Goal: Task Accomplishment & Management: Use online tool/utility

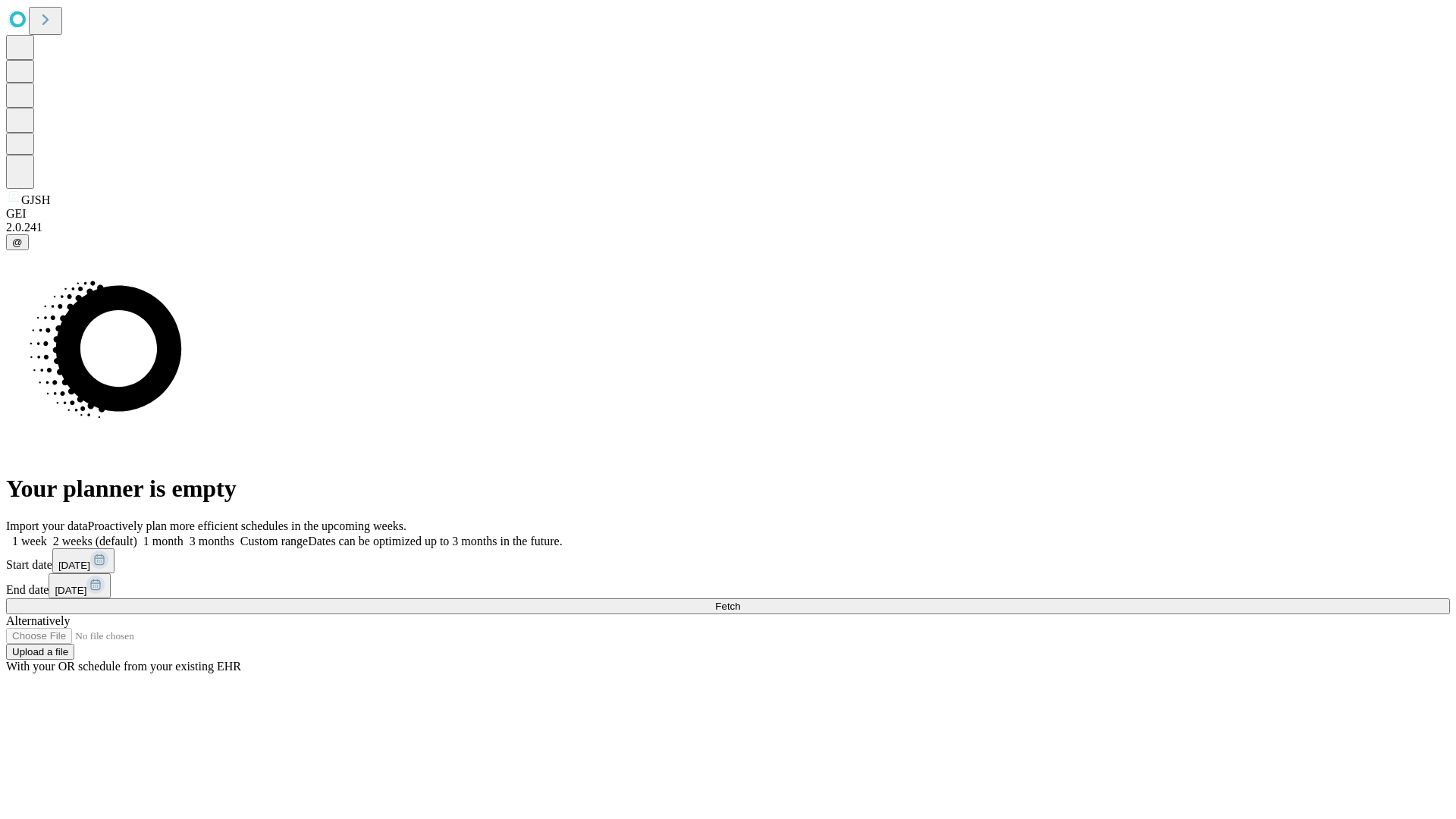
click at [740, 601] on span "Fetch" at bounding box center [728, 606] width 25 height 11
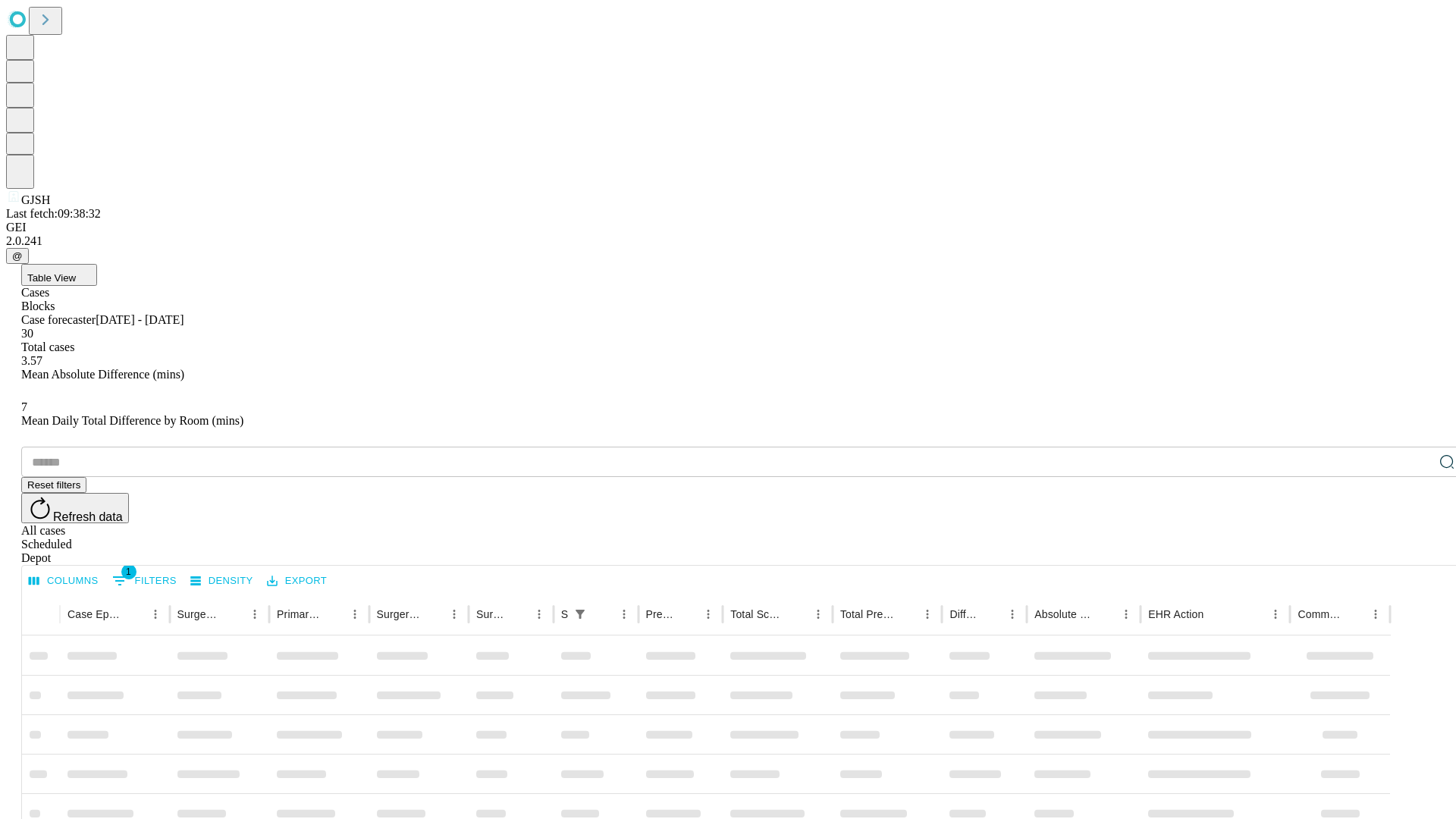
click at [1417, 551] on div "Depot" at bounding box center [743, 557] width 1444 height 13
